Goal: Find contact information: Find contact information

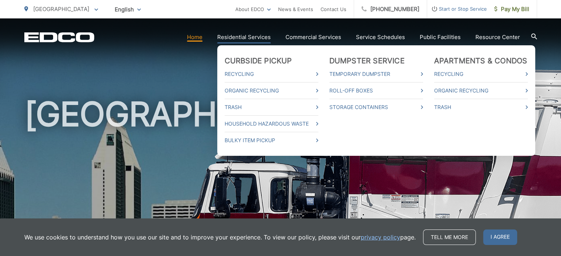
click at [242, 37] on link "Residential Services" at bounding box center [244, 37] width 54 height 9
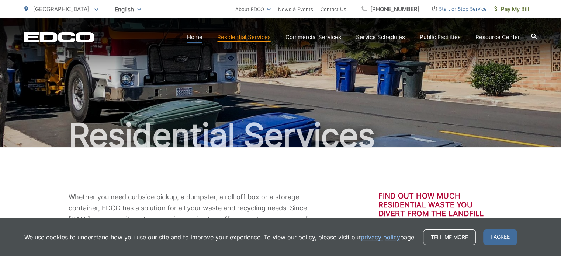
click at [198, 37] on link "Home" at bounding box center [194, 37] width 15 height 9
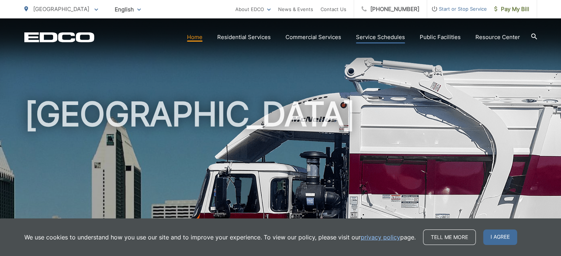
click at [377, 35] on link "Service Schedules" at bounding box center [380, 37] width 49 height 9
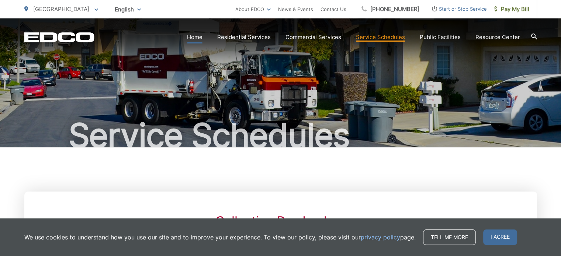
click at [195, 37] on link "Home" at bounding box center [194, 37] width 15 height 9
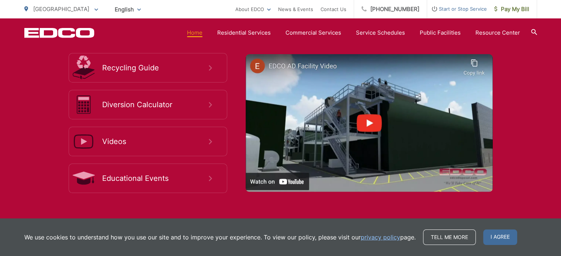
scroll to position [1342, 0]
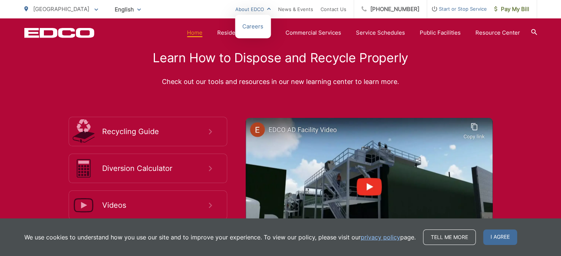
click at [271, 10] on link "About EDCO" at bounding box center [252, 9] width 35 height 9
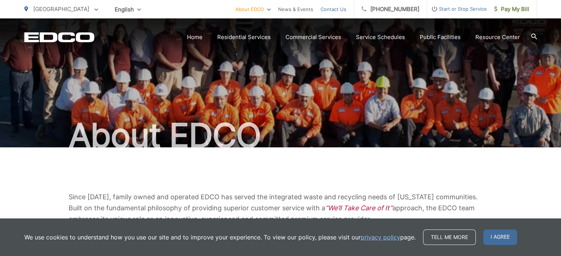
click at [347, 8] on link "Contact Us" at bounding box center [334, 9] width 26 height 9
